Goal: Communication & Community: Answer question/provide support

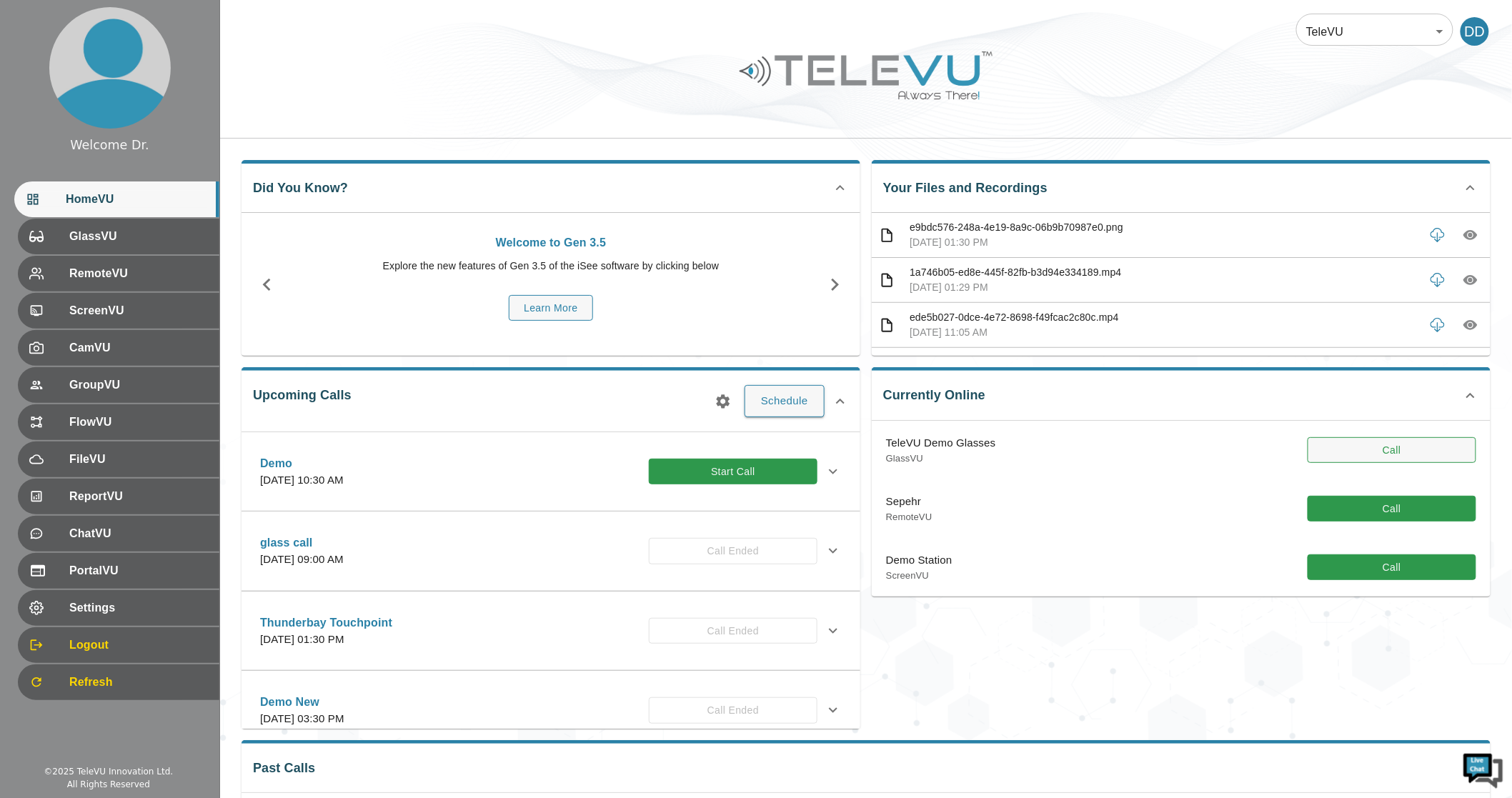
click at [1395, 448] on button "Call" at bounding box center [1391, 450] width 169 height 26
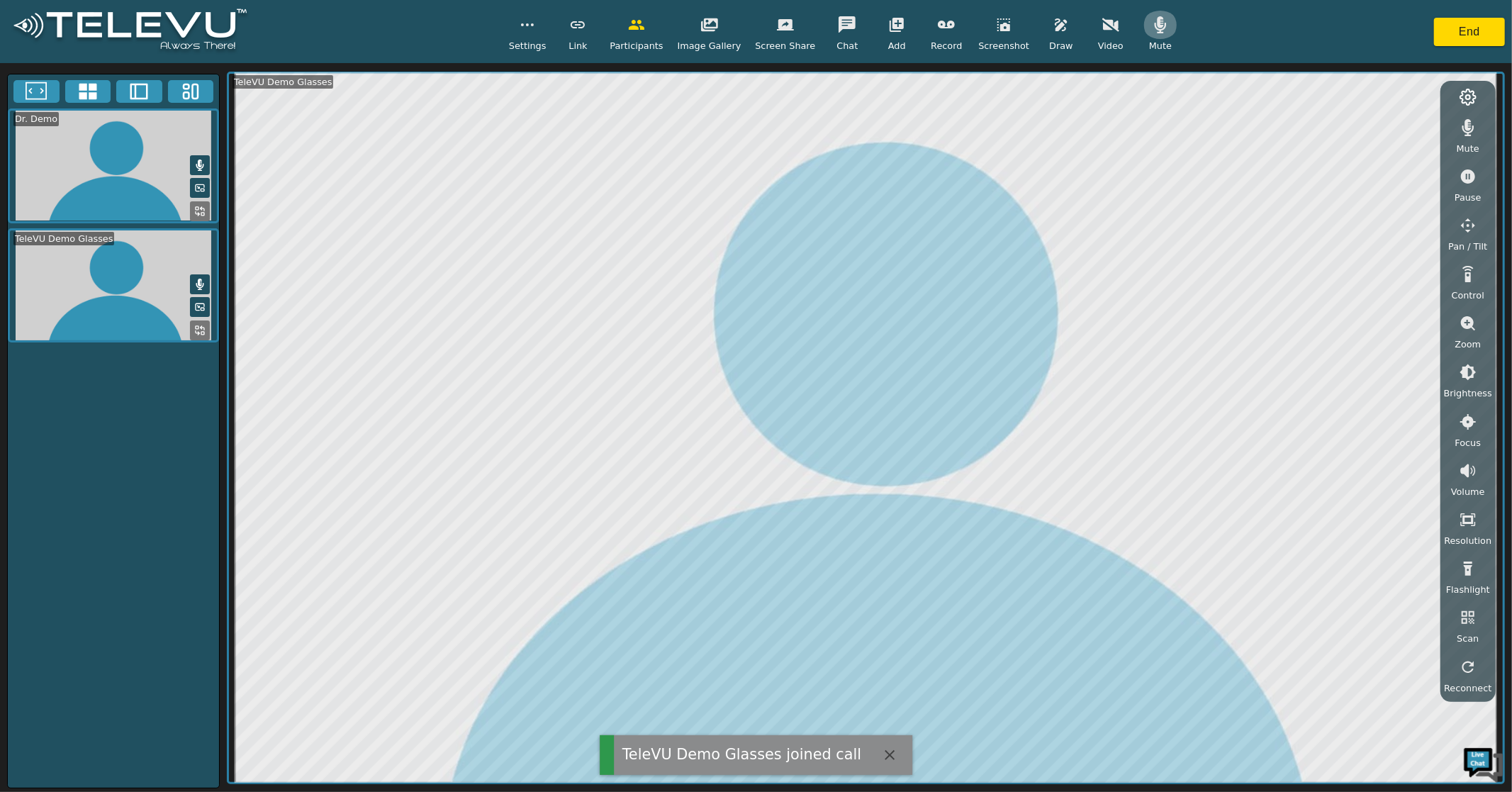
click at [1153, 26] on button "button" at bounding box center [1160, 25] width 36 height 29
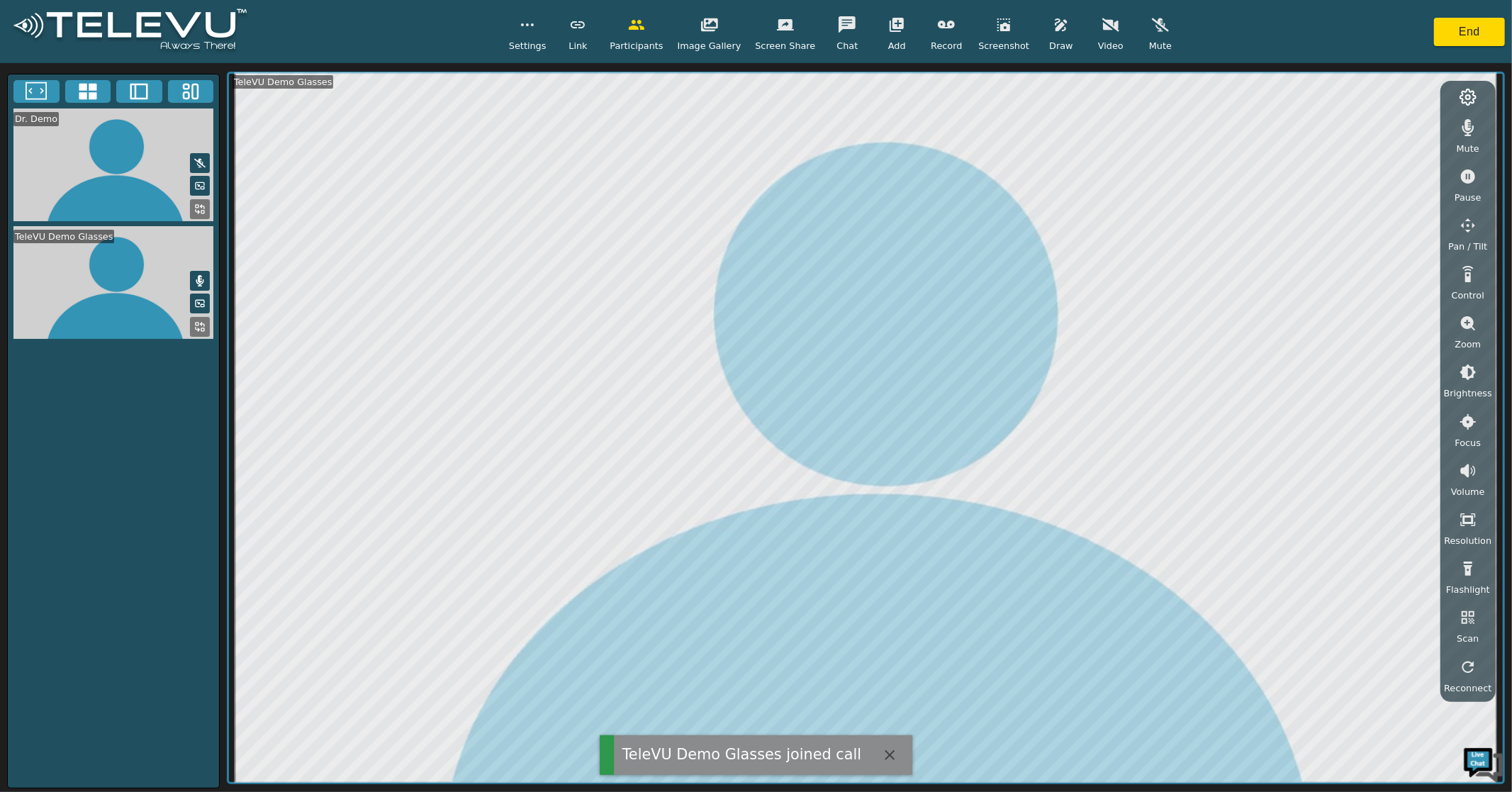
click at [1470, 130] on icon "button" at bounding box center [1468, 127] width 12 height 17
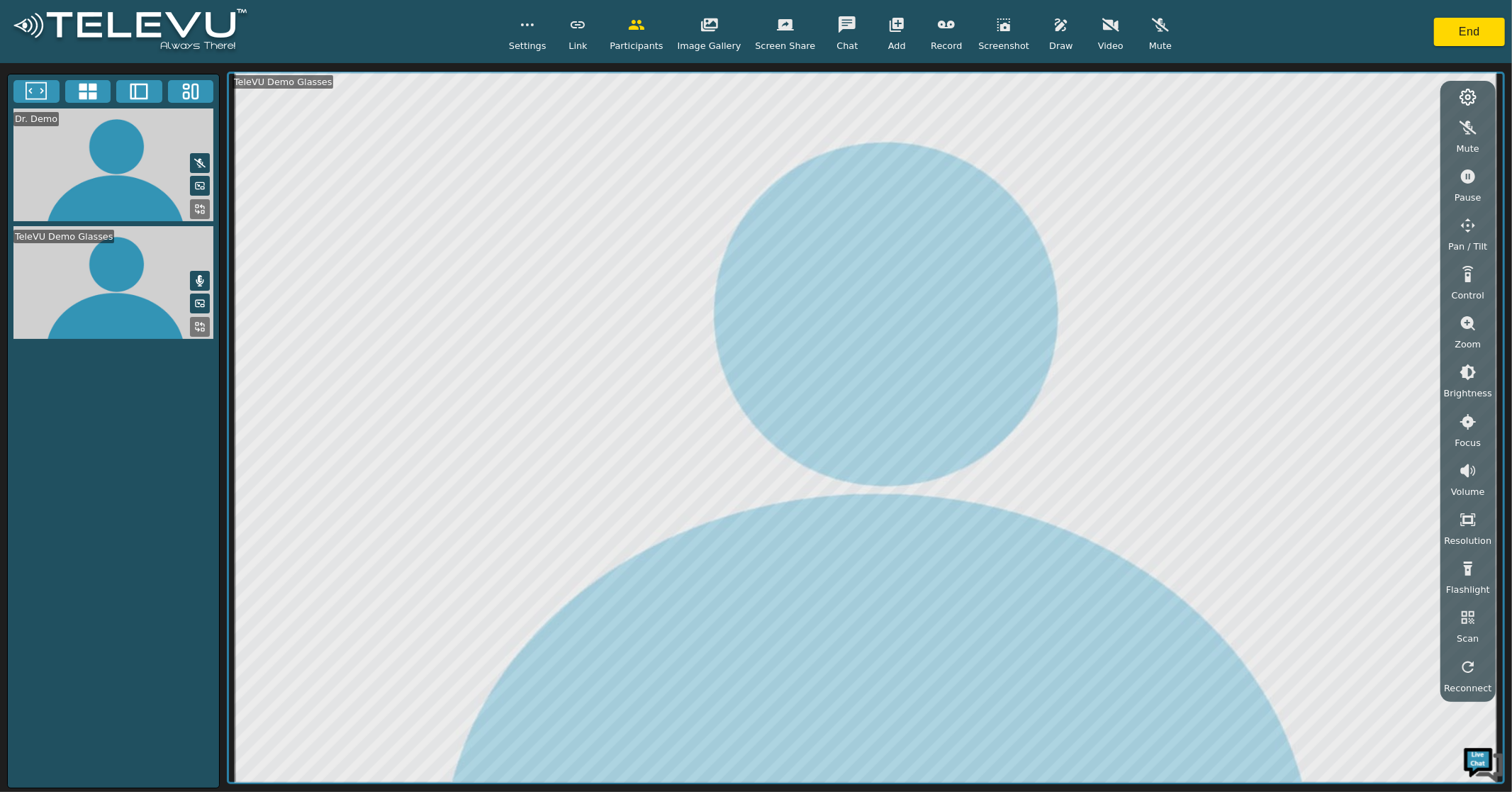
click at [1476, 325] on icon "button" at bounding box center [1468, 324] width 14 height 14
click at [1468, 371] on icon "button" at bounding box center [1468, 371] width 17 height 17
click at [1468, 402] on icon "button" at bounding box center [1468, 400] width 17 height 17
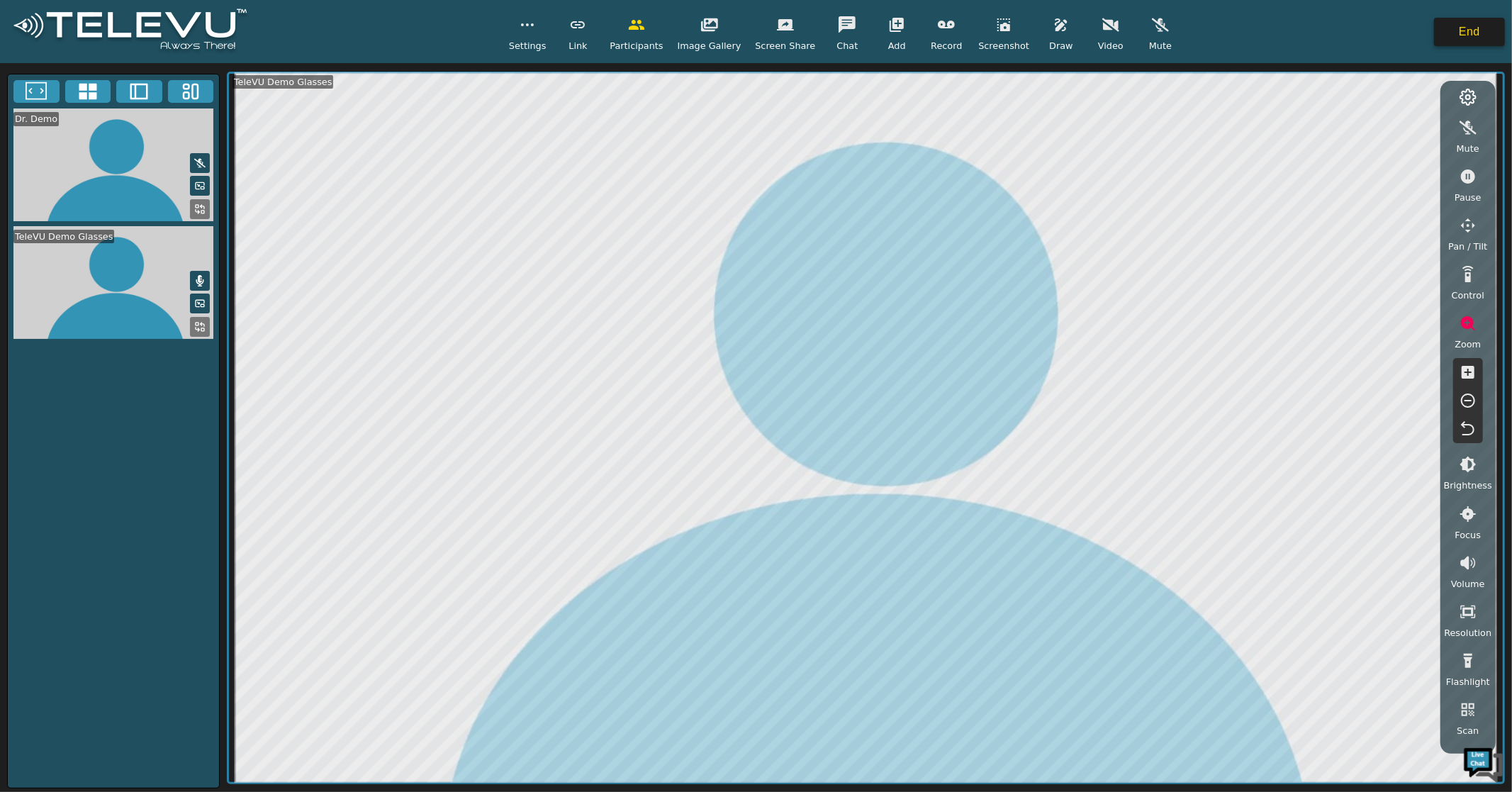
click at [1453, 37] on button "End" at bounding box center [1469, 32] width 71 height 29
